Goal: Complete application form

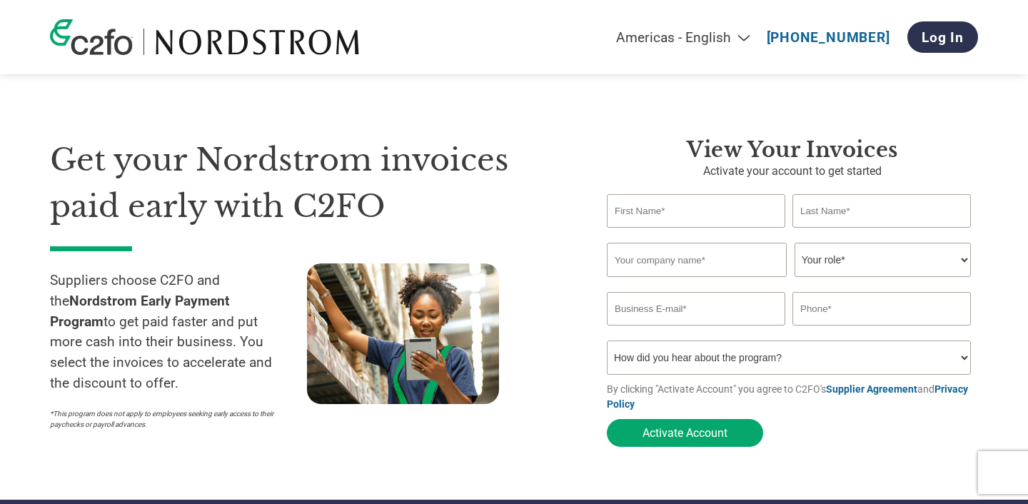
click at [678, 221] on input "text" at bounding box center [696, 211] width 179 height 34
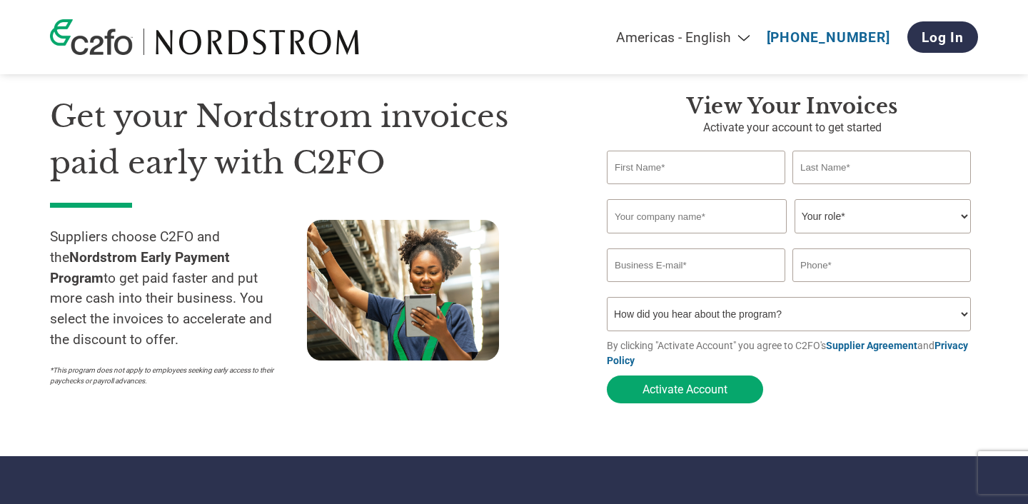
scroll to position [46, 0]
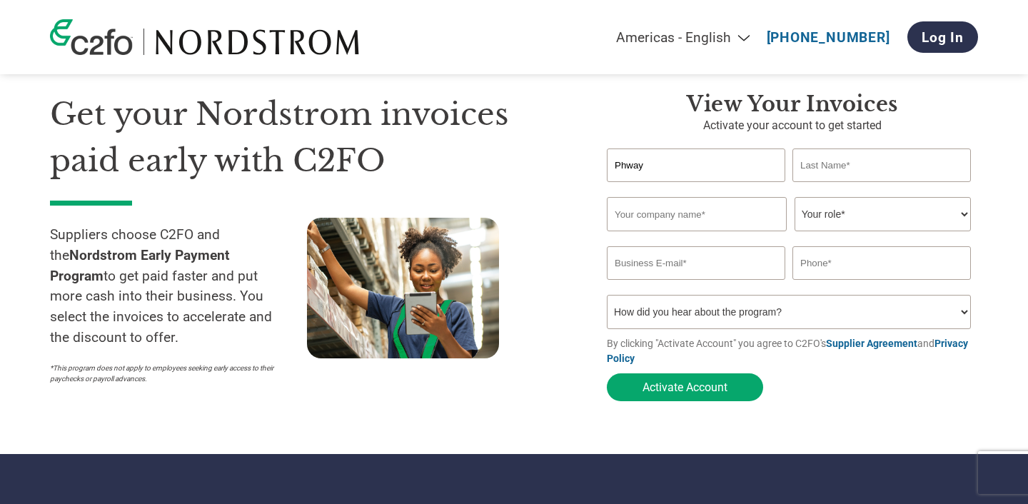
type input "Phway"
type input "Aye"
click at [678, 215] on input "text" at bounding box center [697, 214] width 180 height 34
type input "Gabar"
click at [855, 218] on select "Your role* CFO Controller Credit Manager Finance Director Treasurer CEO Preside…" at bounding box center [883, 214] width 176 height 34
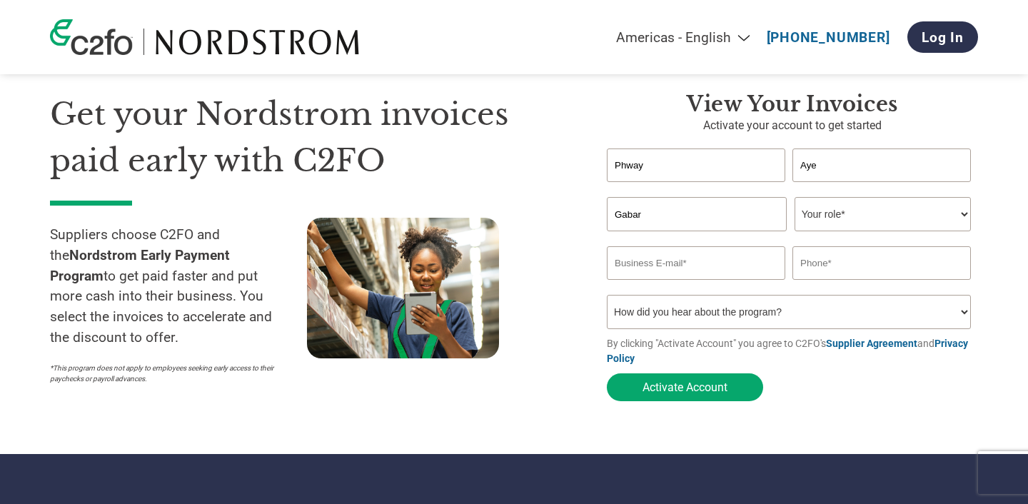
select select "CEO"
click at [746, 264] on input "email" at bounding box center [696, 263] width 179 height 34
type input "[EMAIL_ADDRESS][DOMAIN_NAME]"
type input "4407833587348"
click at [683, 313] on select "How did you hear about the program? Received a letter Email Social Media Online…" at bounding box center [789, 312] width 364 height 34
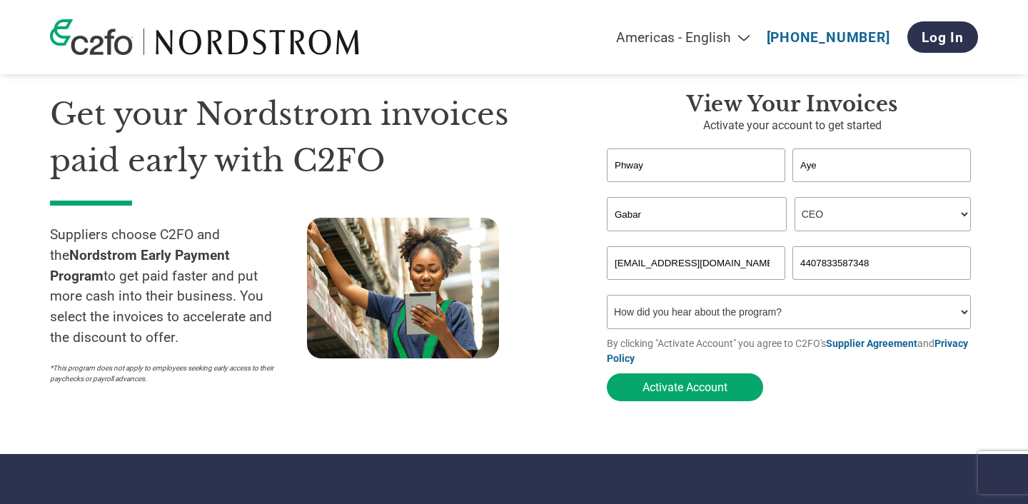
select select "Email"
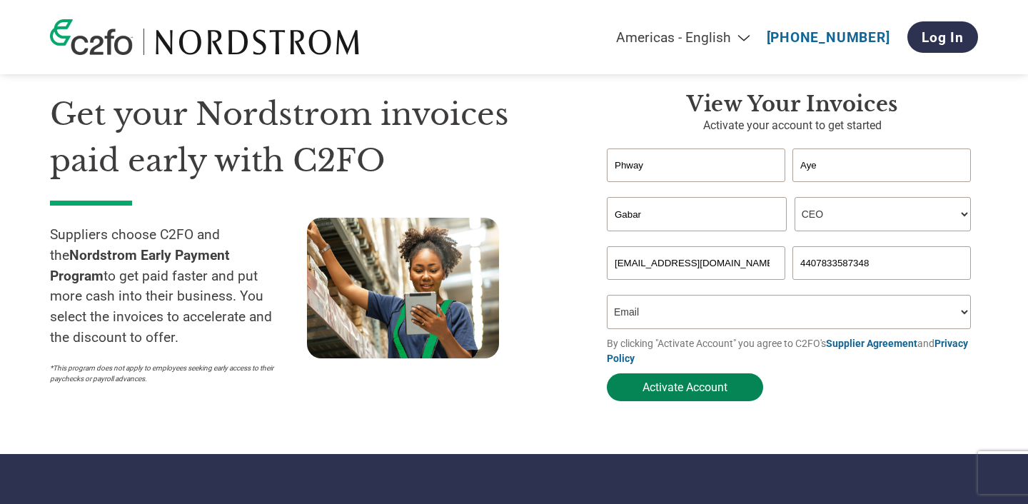
click at [704, 389] on button "Activate Account" at bounding box center [685, 388] width 156 height 28
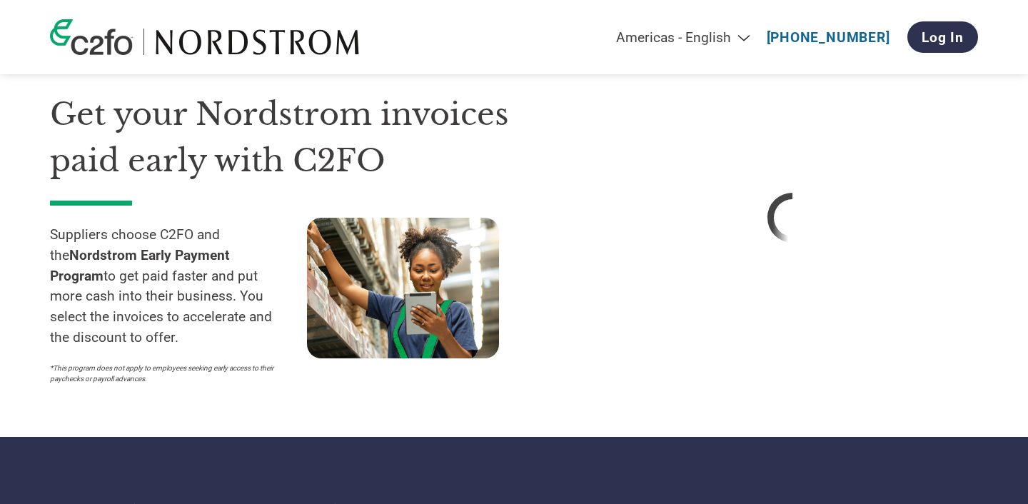
scroll to position [50, 0]
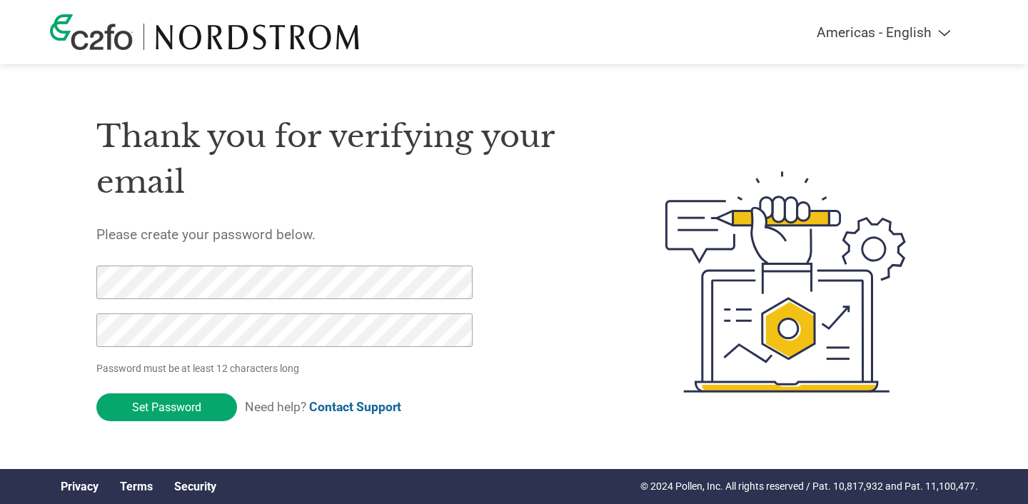
scroll to position [3, 0]
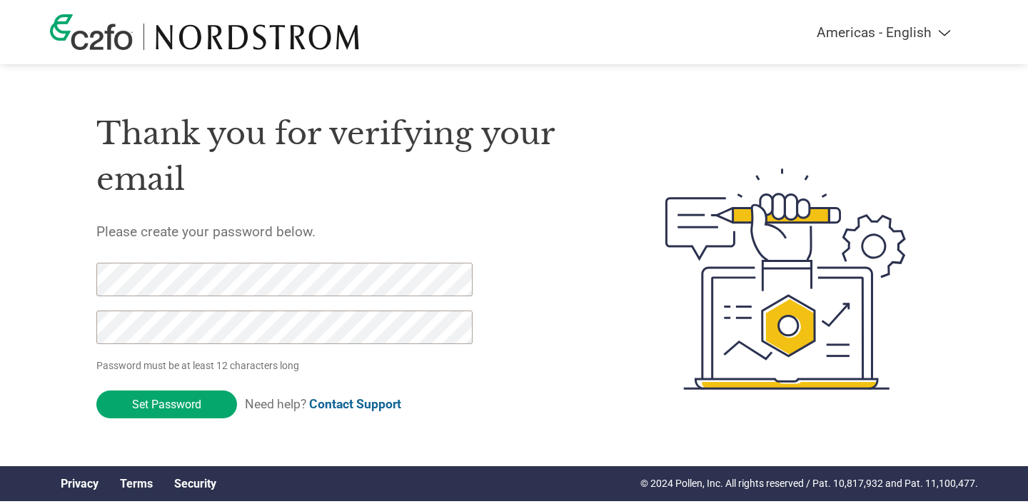
click input "Set Password" at bounding box center [166, 405] width 141 height 28
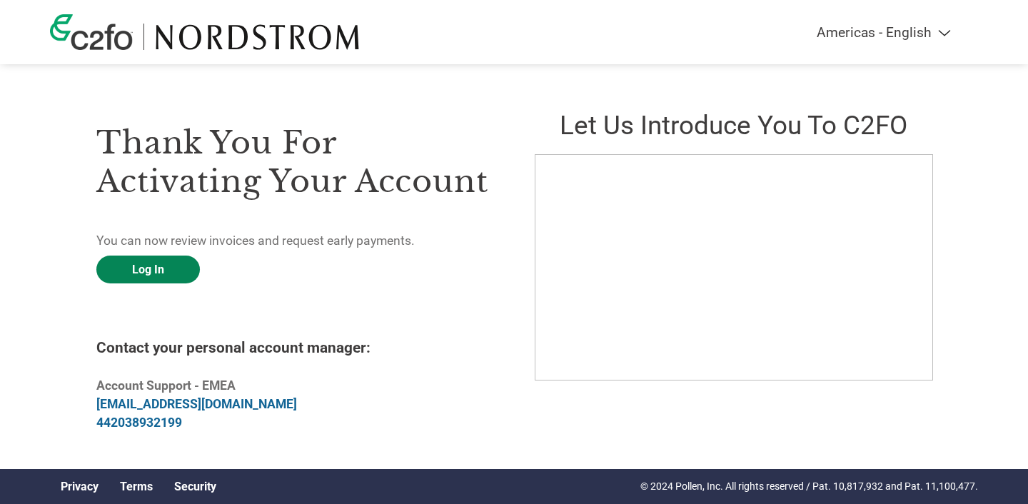
click at [156, 272] on link "Log In" at bounding box center [148, 270] width 104 height 28
